Goal: Information Seeking & Learning: Understand process/instructions

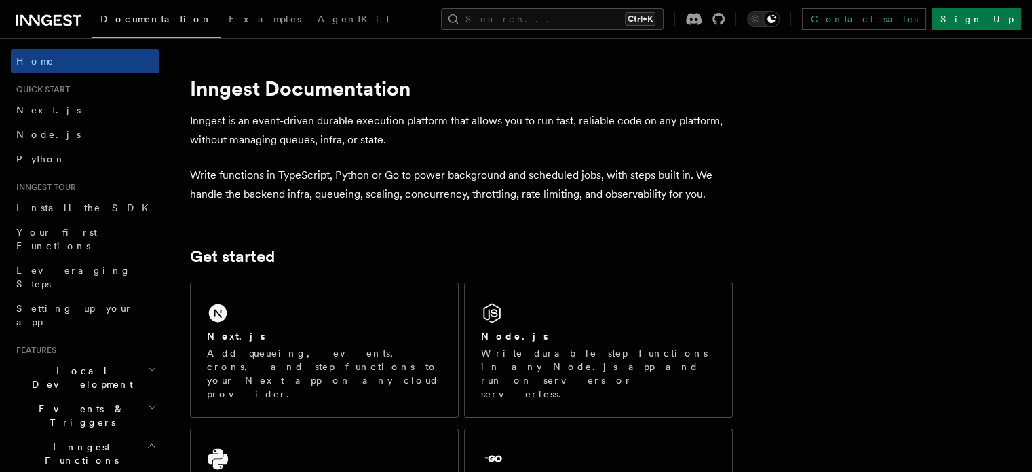
click at [349, 332] on div "Next.js" at bounding box center [324, 336] width 235 height 14
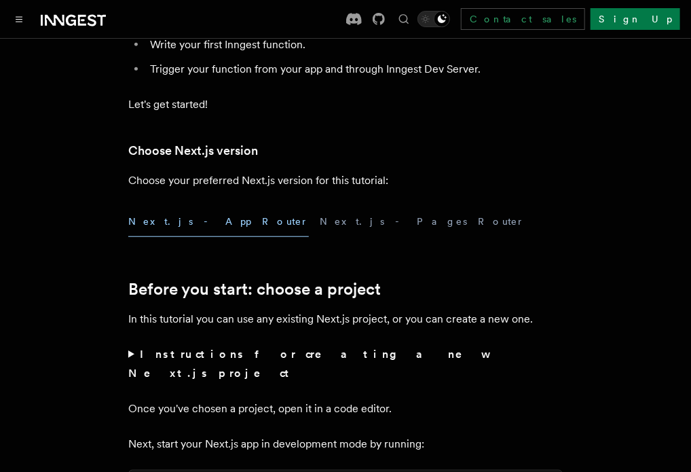
scroll to position [271, 0]
click at [246, 214] on button "Next.js - App Router" at bounding box center [218, 221] width 180 height 31
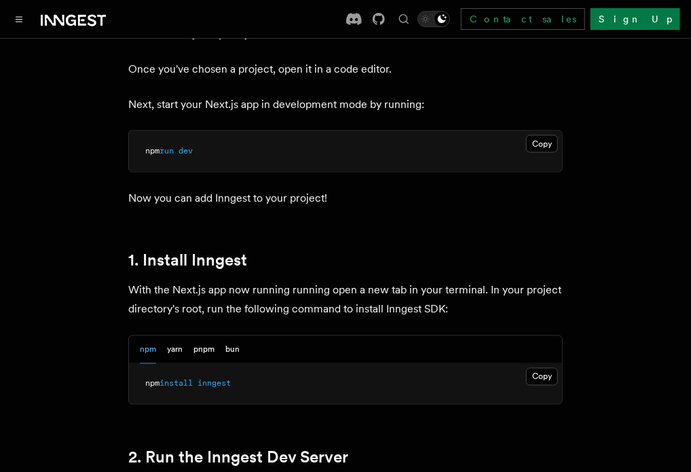
scroll to position [678, 0]
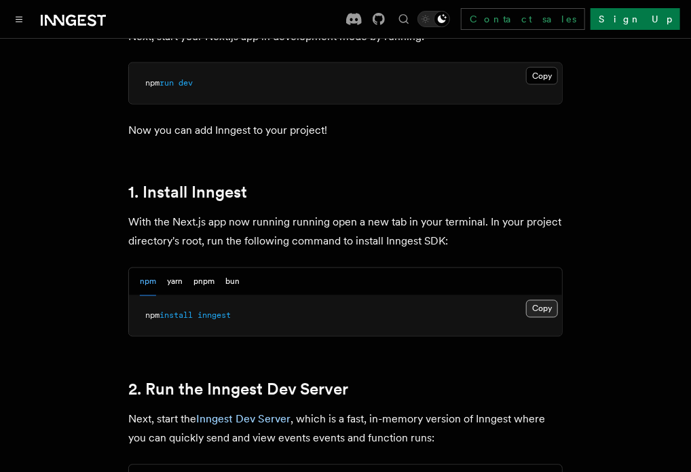
click at [558, 300] on button "Copy Copied" at bounding box center [542, 309] width 32 height 18
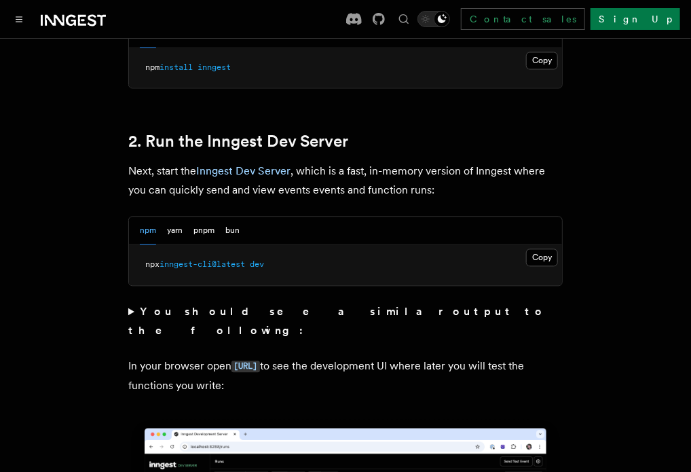
scroll to position [950, 0]
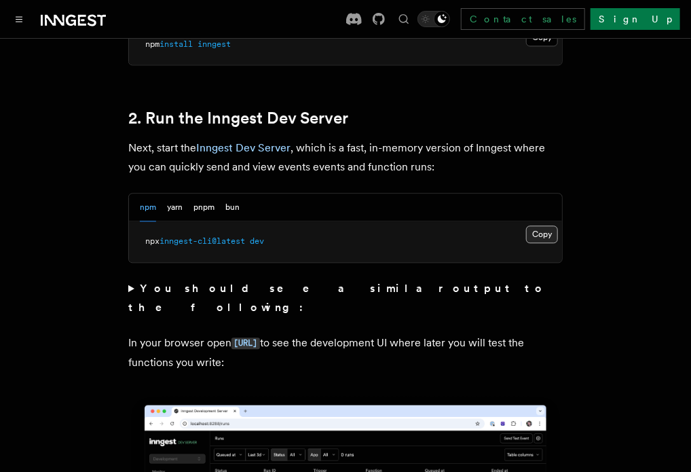
click at [558, 225] on button "Copy Copied" at bounding box center [542, 234] width 32 height 18
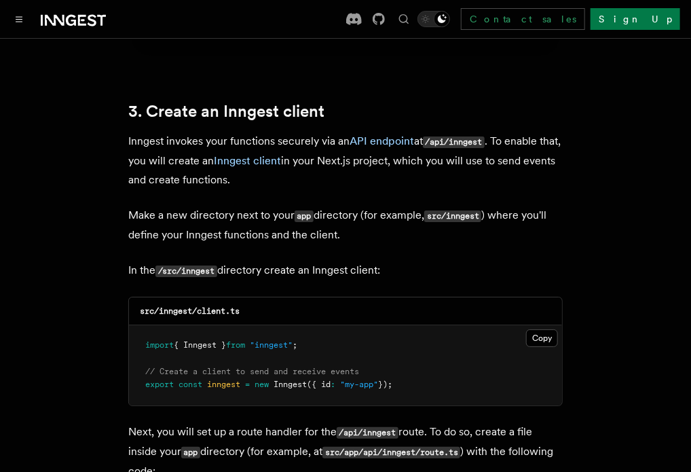
scroll to position [1561, 0]
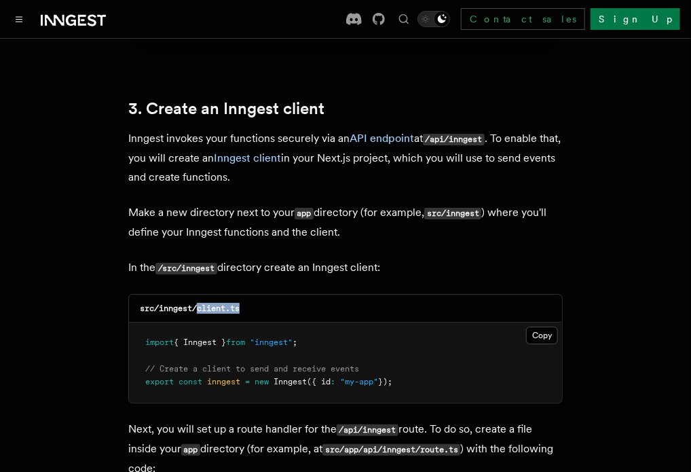
drag, startPoint x: 309, startPoint y: 282, endPoint x: 259, endPoint y: 282, distance: 50.2
click at [259, 294] on div "src/inngest/client.ts" at bounding box center [345, 308] width 433 height 28
copy code "client.ts"
drag, startPoint x: 255, startPoint y: 282, endPoint x: 223, endPoint y: 284, distance: 32.7
click at [223, 303] on code "src/inngest/client.ts" at bounding box center [190, 307] width 100 height 9
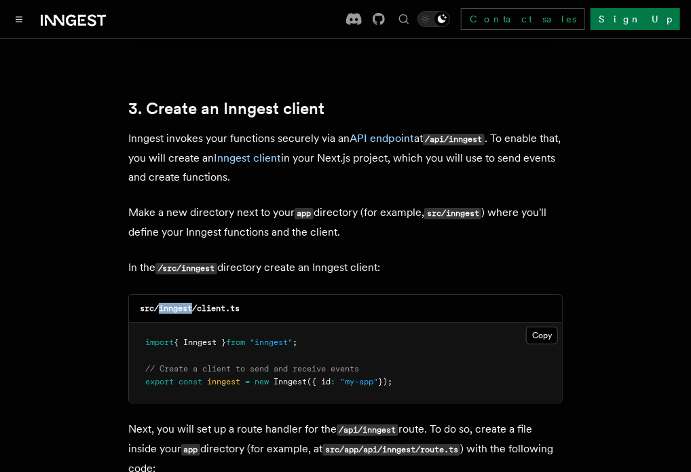
copy code "inngest"
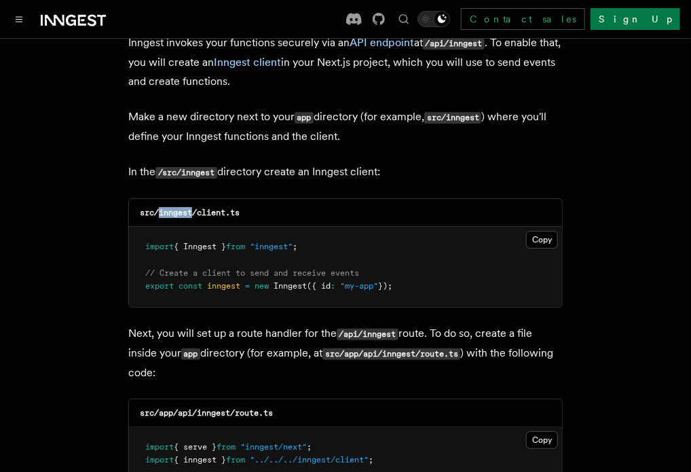
scroll to position [1628, 0]
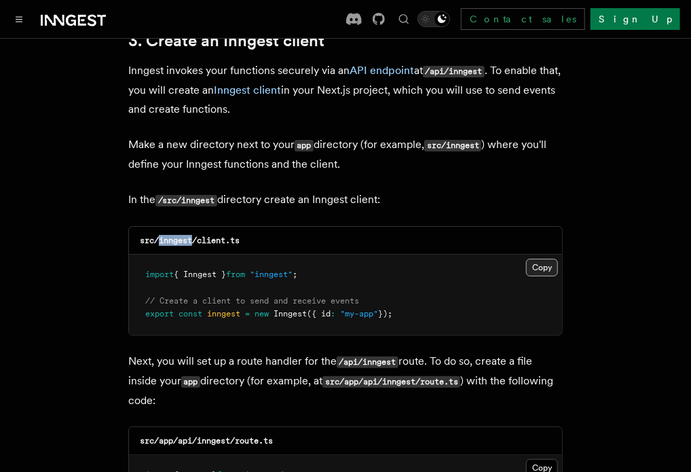
click at [558, 259] on button "Copy Copied" at bounding box center [542, 268] width 32 height 18
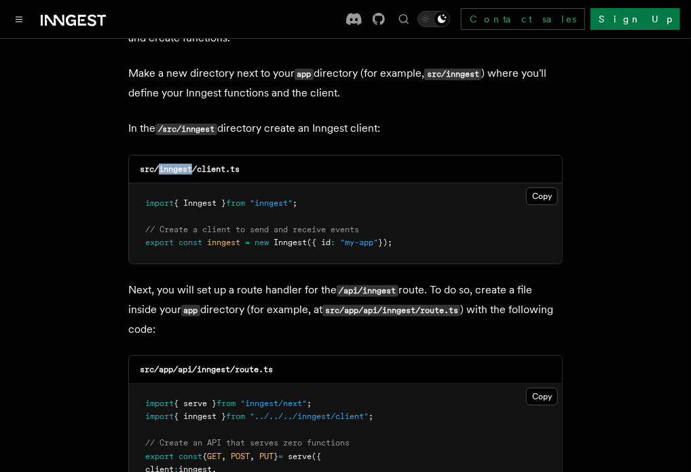
scroll to position [1832, 0]
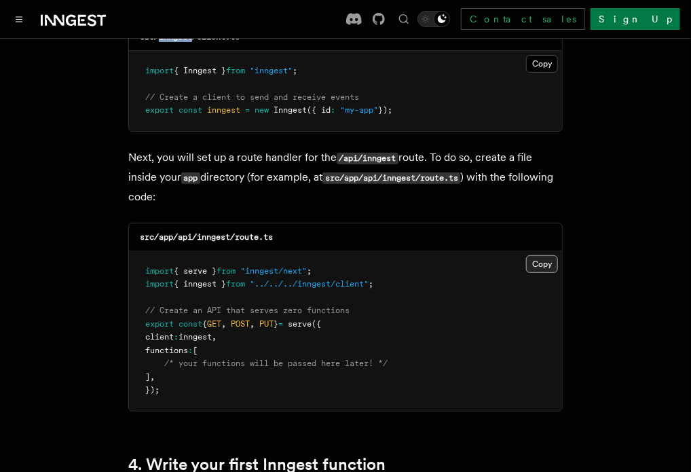
click at [558, 255] on button "Copy Copied" at bounding box center [542, 264] width 32 height 18
drag, startPoint x: 342, startPoint y: 194, endPoint x: 299, endPoint y: 195, distance: 43.4
click at [299, 223] on div "src/app/api/inngest/route.ts" at bounding box center [345, 237] width 433 height 28
copy code "route.ts"
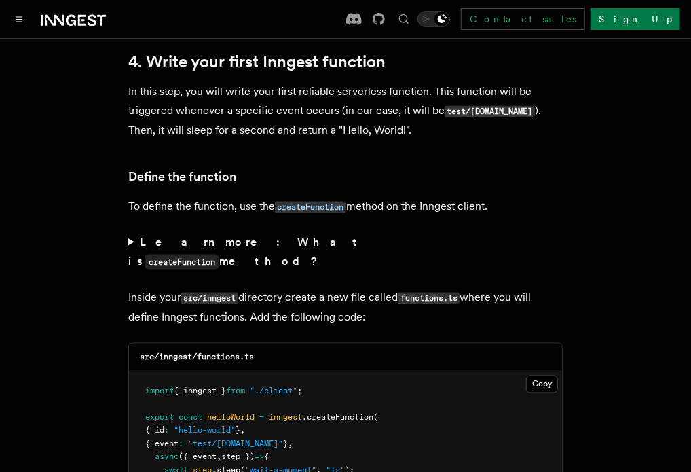
scroll to position [2443, 0]
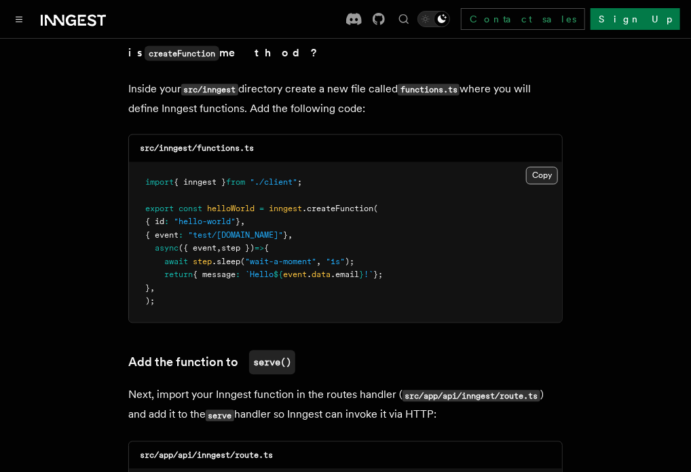
click at [558, 167] on button "Copy Copied" at bounding box center [542, 176] width 32 height 18
drag, startPoint x: 320, startPoint y: 87, endPoint x: 259, endPoint y: 88, distance: 60.4
click at [259, 135] on div "src/inngest/functions.ts" at bounding box center [345, 149] width 433 height 28
copy code "functions.ts"
